Goal: Task Accomplishment & Management: Use online tool/utility

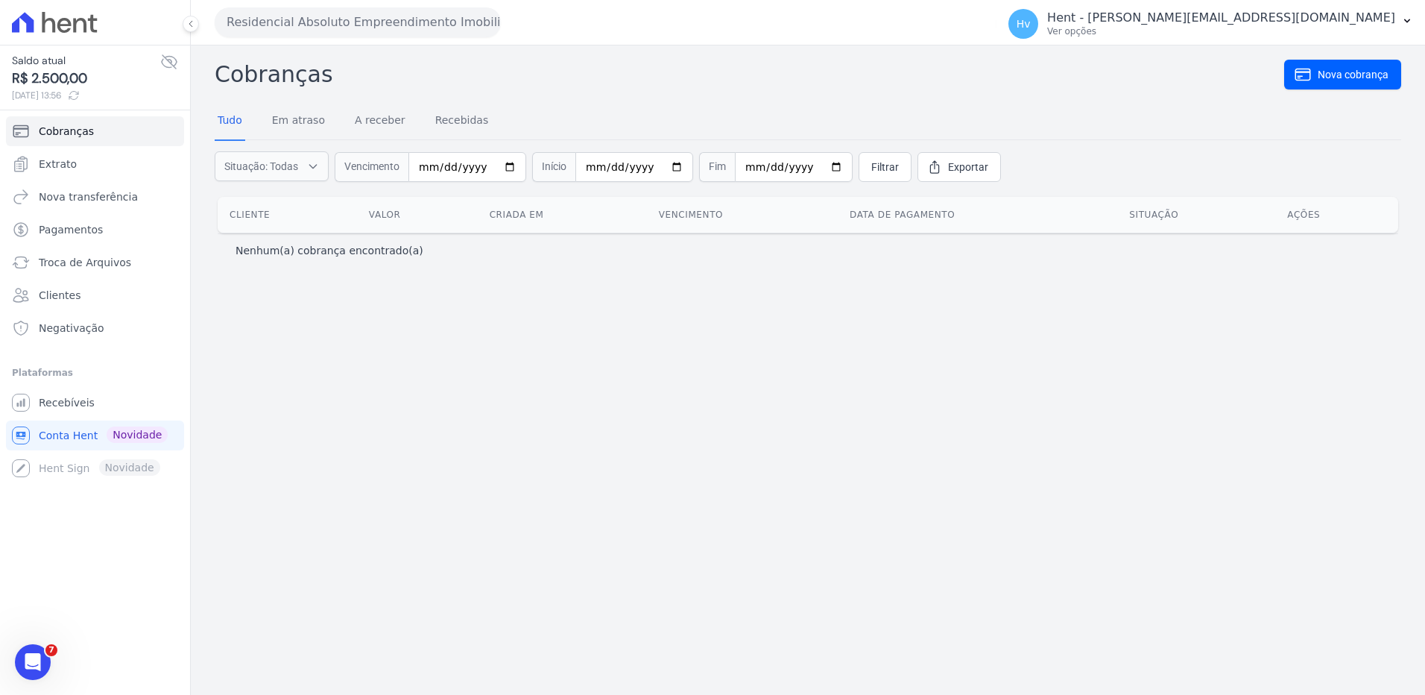
click at [629, 420] on div "Cobranças Nova cobrança Tudo Em atraso A receber Recebidas Situação: Todas Em a…" at bounding box center [808, 369] width 1234 height 649
click at [650, 398] on div "Cobranças Nova cobrança Tudo Em atraso A receber Recebidas Situação: Todas Em a…" at bounding box center [808, 369] width 1234 height 649
drag, startPoint x: 467, startPoint y: 479, endPoint x: 414, endPoint y: 459, distance: 57.3
click at [467, 478] on div "Cobranças Nova cobrança Tudo Em atraso A receber Recebidas Situação: Todas Em a…" at bounding box center [808, 369] width 1234 height 649
click at [466, 382] on div "Cobranças Nova cobrança Tudo Em atraso A receber Recebidas Situação: Todas Em a…" at bounding box center [808, 369] width 1234 height 649
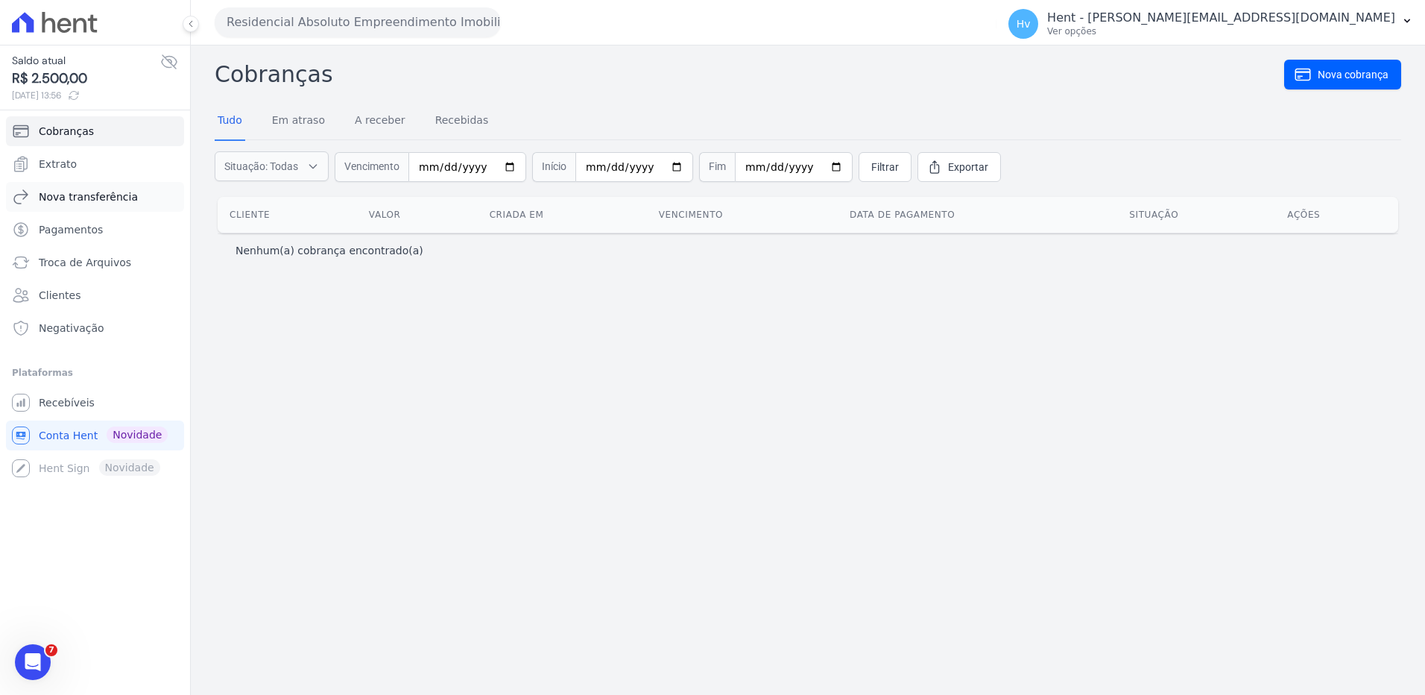
click at [89, 200] on span "Nova transferência" at bounding box center [88, 196] width 99 height 15
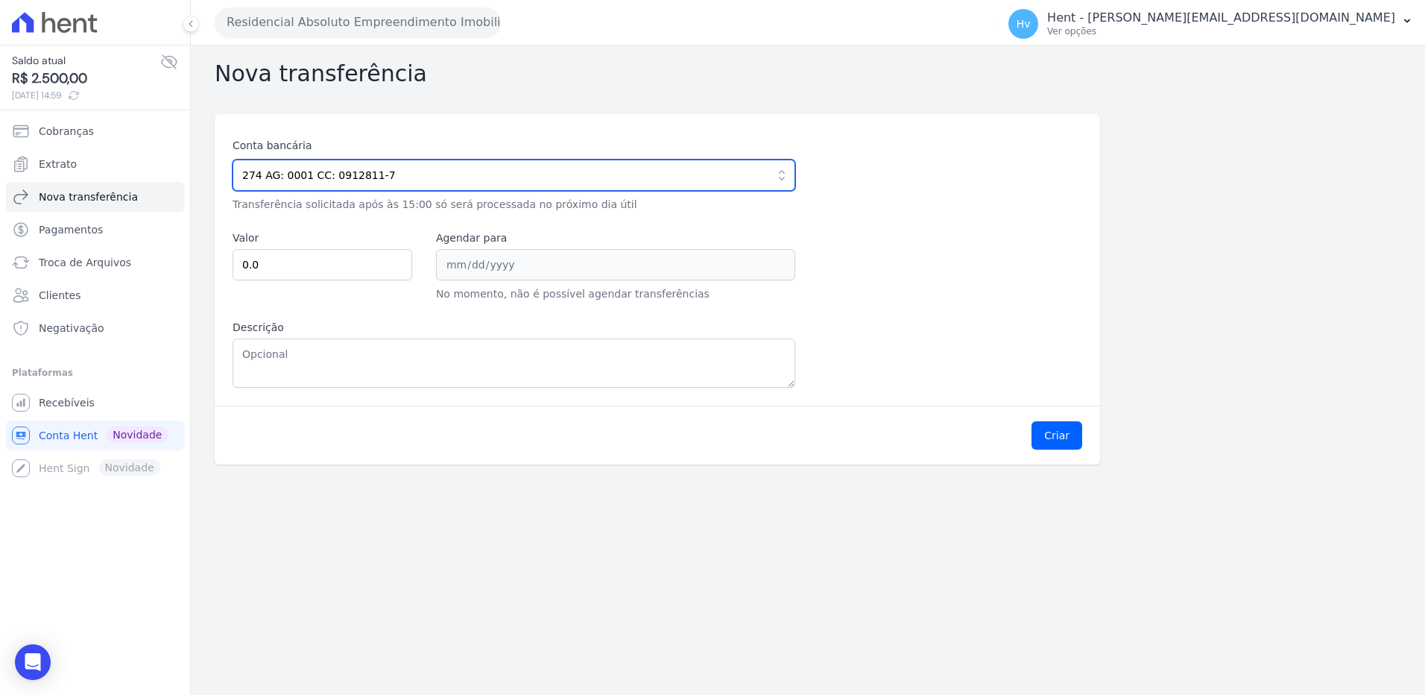
click at [414, 171] on input "274 AG: 0001 CC: 0912811-7" at bounding box center [514, 174] width 563 height 31
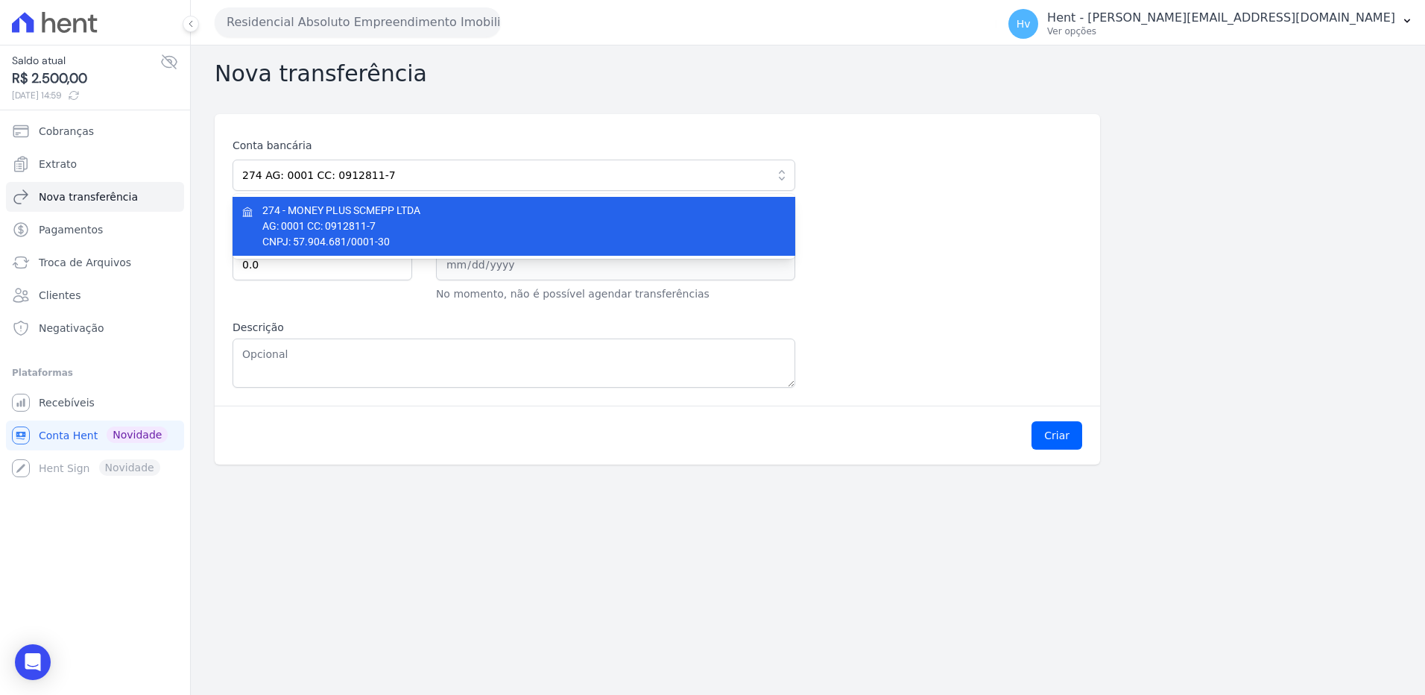
click at [433, 231] on span "AG: 0001 CC: 0912811-7" at bounding box center [515, 226] width 506 height 16
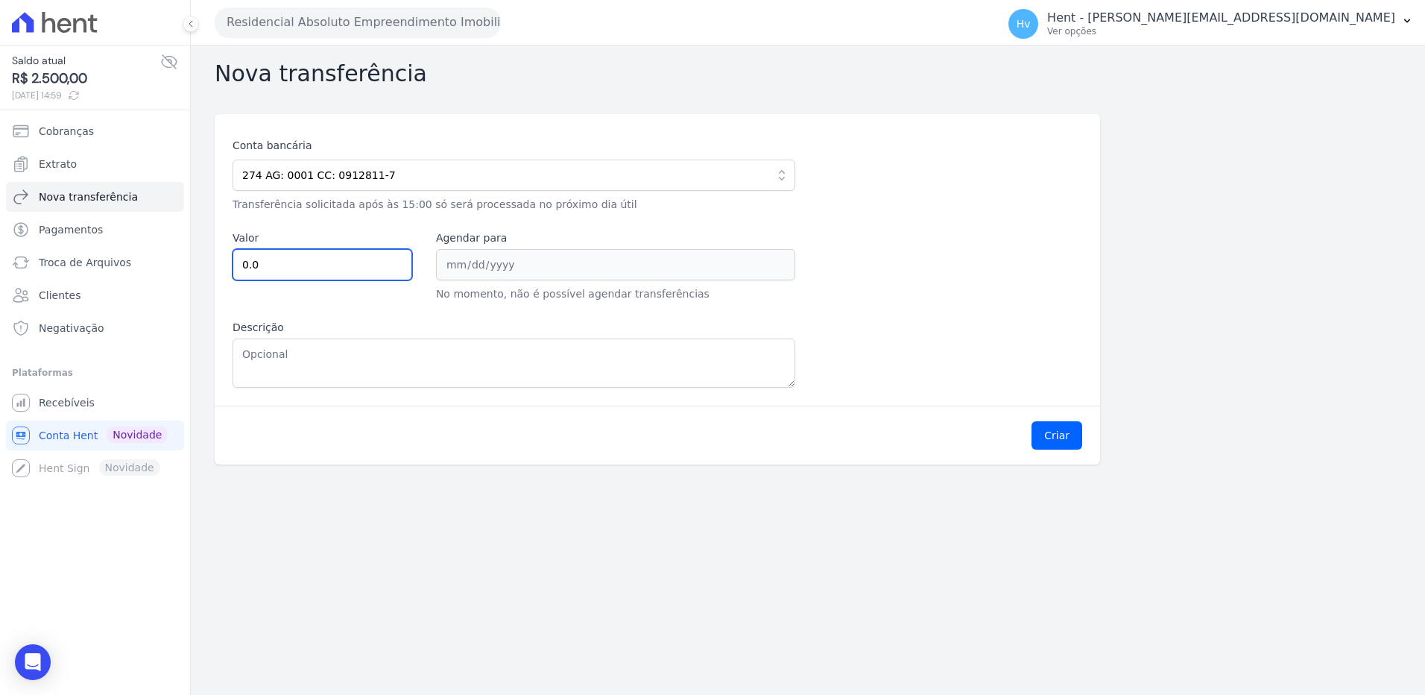
click at [351, 265] on input "0.0" at bounding box center [323, 264] width 180 height 31
drag, startPoint x: 307, startPoint y: 260, endPoint x: 77, endPoint y: 250, distance: 230.5
click at [73, 250] on div "Saldo atual R$ 2.500,00 [DATE] 14:59 Cobranças Extrato Nova transferência Pagam…" at bounding box center [712, 347] width 1425 height 695
type input "2"
type input "2.50000"
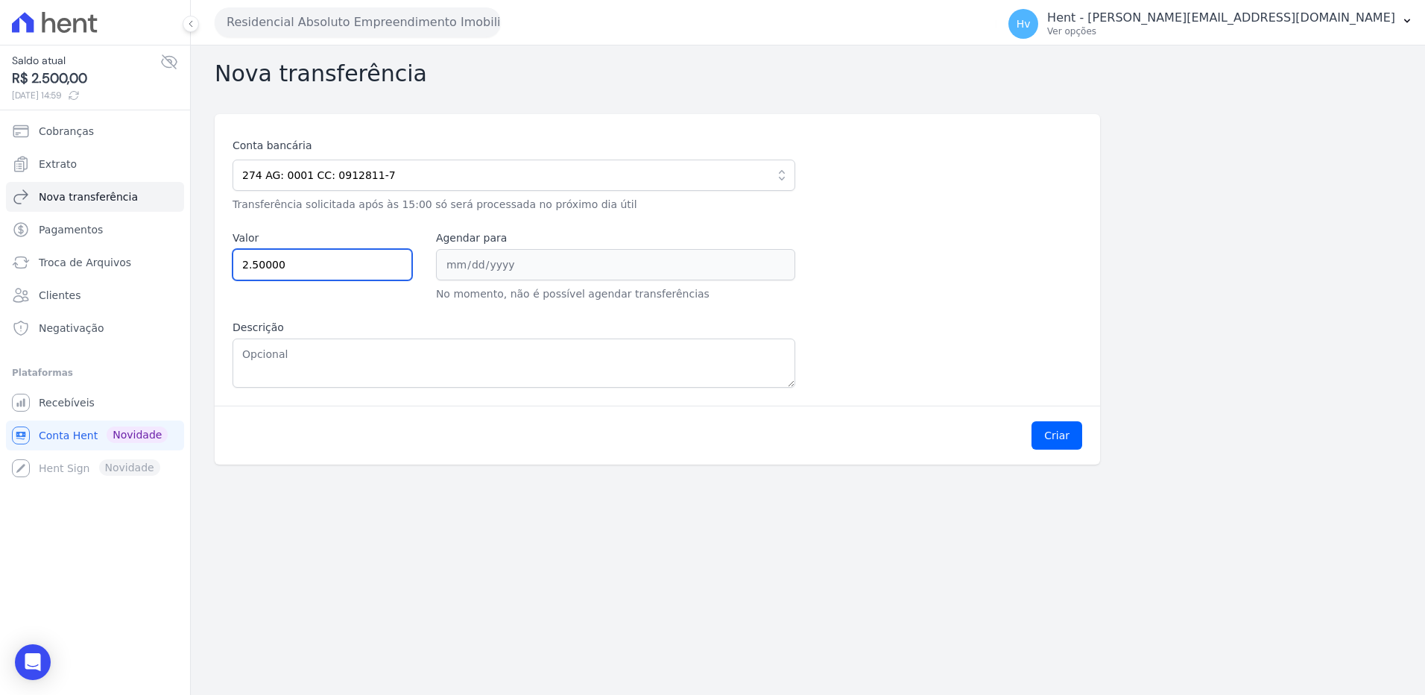
drag, startPoint x: 330, startPoint y: 262, endPoint x: 236, endPoint y: 261, distance: 93.9
click at [236, 261] on input "2.50000" at bounding box center [323, 264] width 180 height 31
click at [322, 268] on input "Valor" at bounding box center [323, 264] width 180 height 31
click at [395, 267] on input "0" at bounding box center [323, 264] width 180 height 31
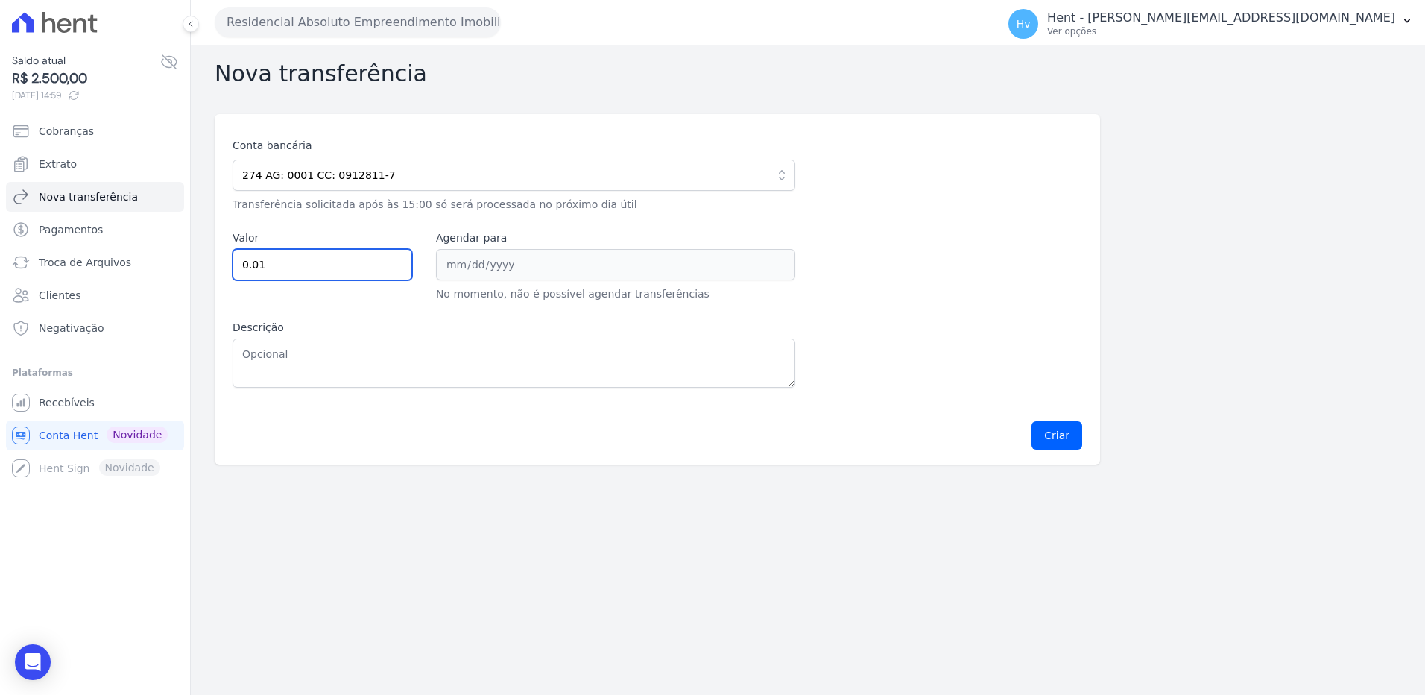
click at [399, 259] on input "0.01" at bounding box center [323, 264] width 180 height 31
click at [399, 259] on input "0.02" at bounding box center [323, 264] width 180 height 31
click at [399, 259] on input "0.03" at bounding box center [323, 264] width 180 height 31
drag, startPoint x: 273, startPoint y: 262, endPoint x: 125, endPoint y: 253, distance: 147.9
click at [126, 253] on div "Saldo atual R$ 2.500,00 [DATE] 14:59 Cobranças Extrato Nova transferência Pagam…" at bounding box center [712, 347] width 1425 height 695
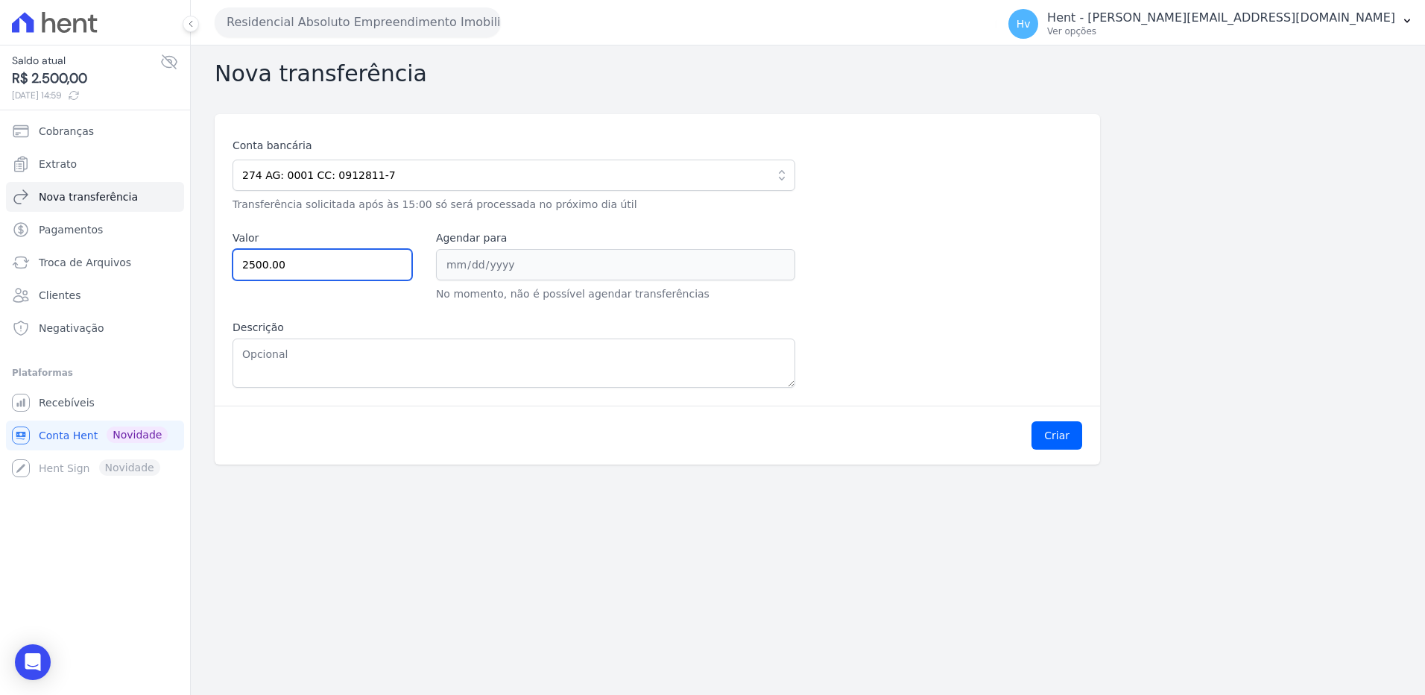
type input "2500.00"
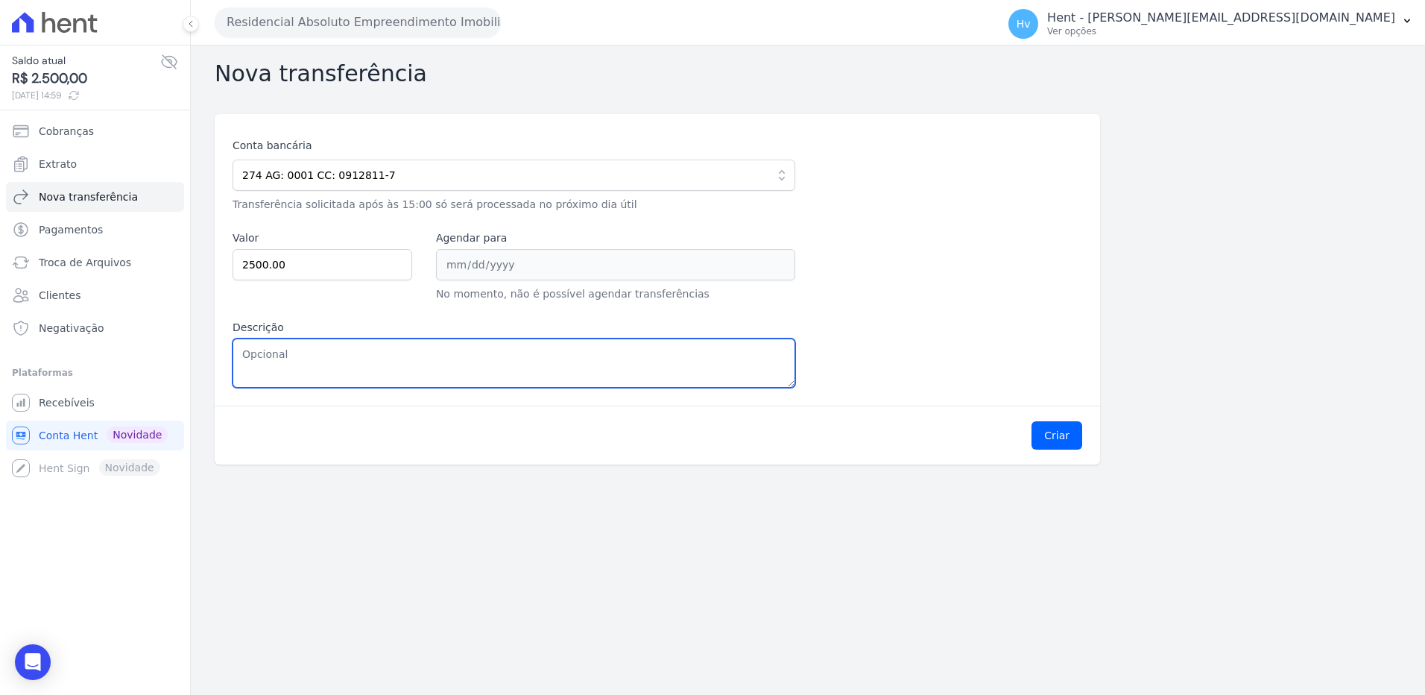
click at [332, 370] on textarea "Descrição" at bounding box center [514, 362] width 563 height 49
click at [381, 360] on textarea "Descrição" at bounding box center [514, 362] width 563 height 49
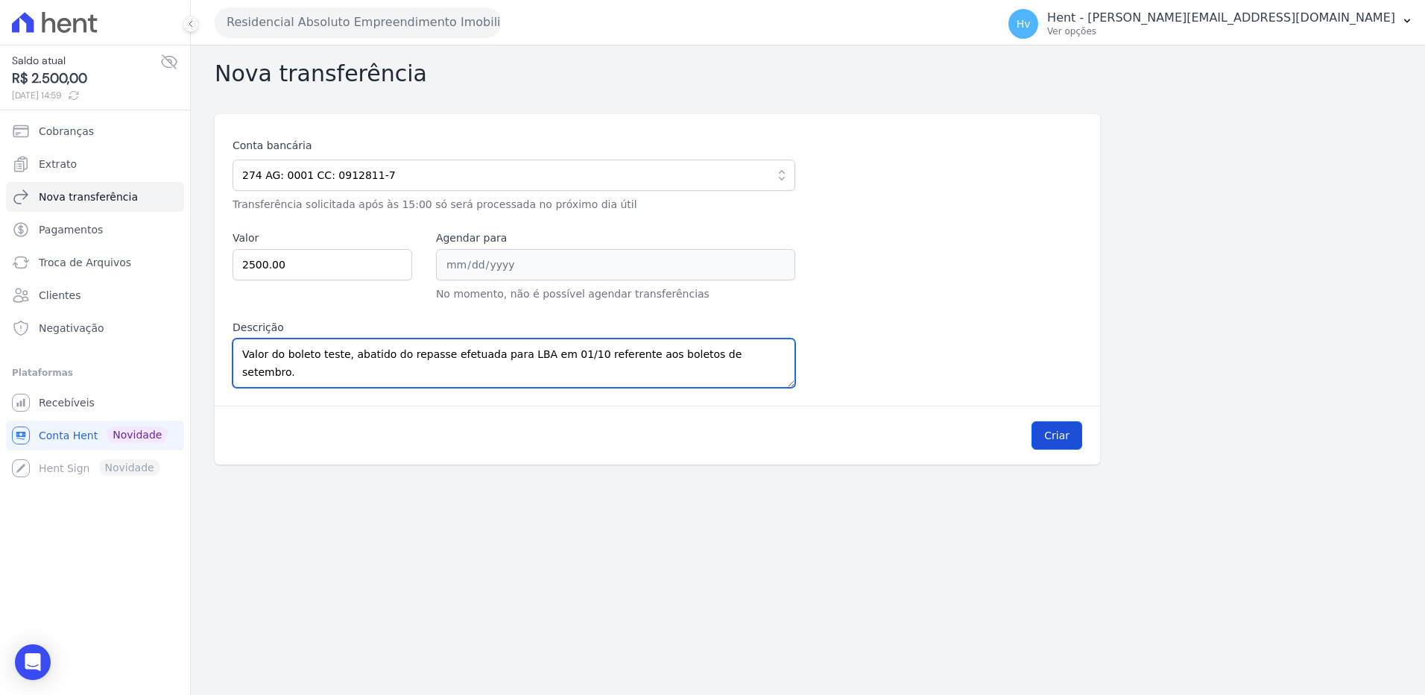
type textarea "Valor do boleto teste, abatido do repasse efetuada para LBA em 01/10 referente …"
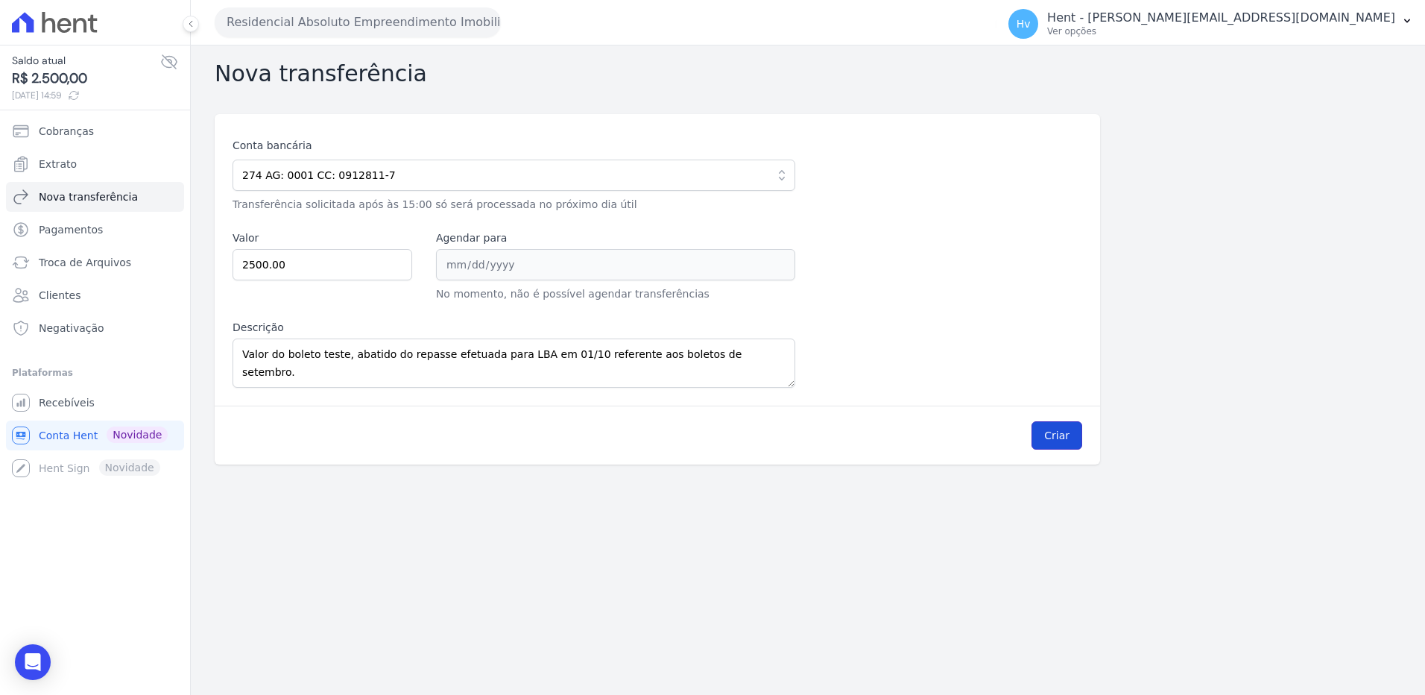
click at [1058, 436] on button "Criar" at bounding box center [1056, 435] width 51 height 28
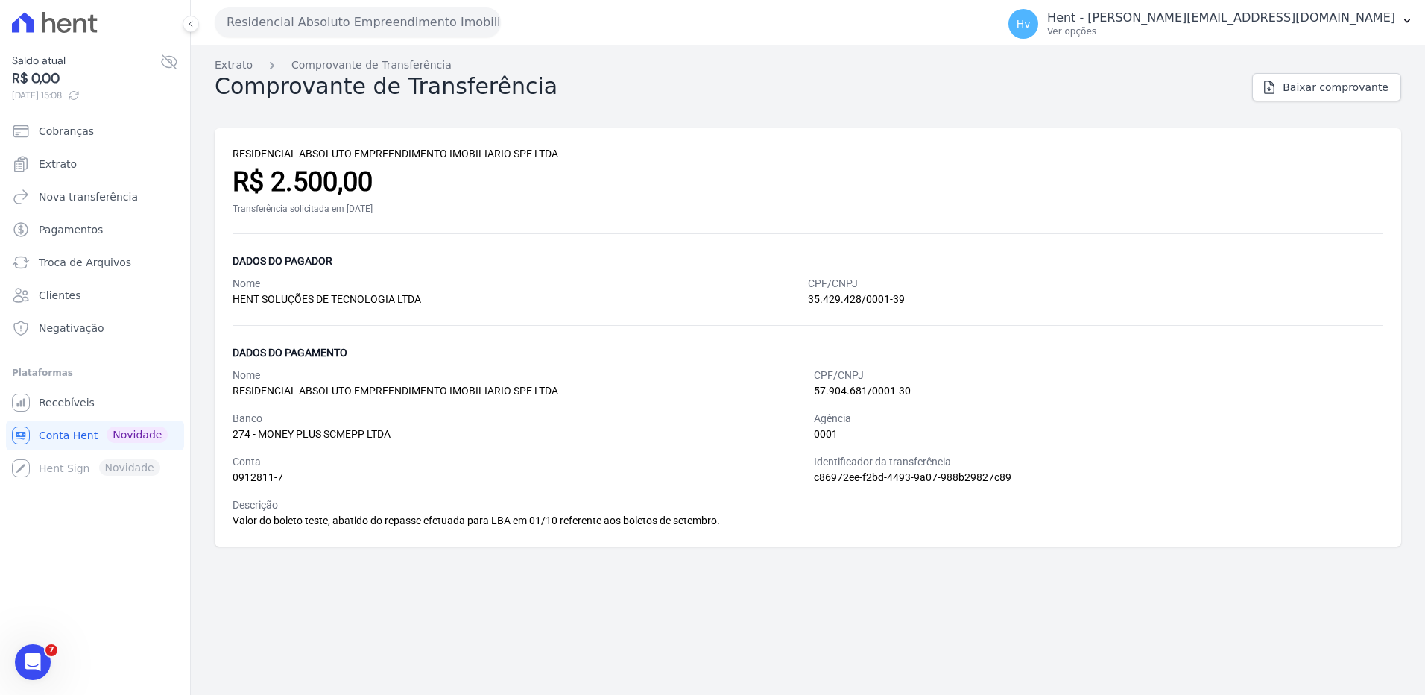
click at [522, 596] on div "Extrato Comprovante de Transferência Comprovante de Transferência Baixar compro…" at bounding box center [808, 369] width 1234 height 649
